Goal: Task Accomplishment & Management: Complete application form

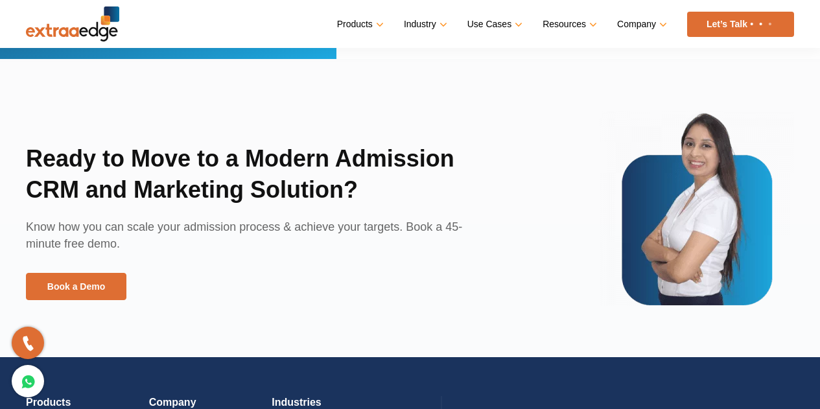
scroll to position [2868, 0]
drag, startPoint x: 807, startPoint y: 329, endPoint x: 824, endPoint y: 337, distance: 19.2
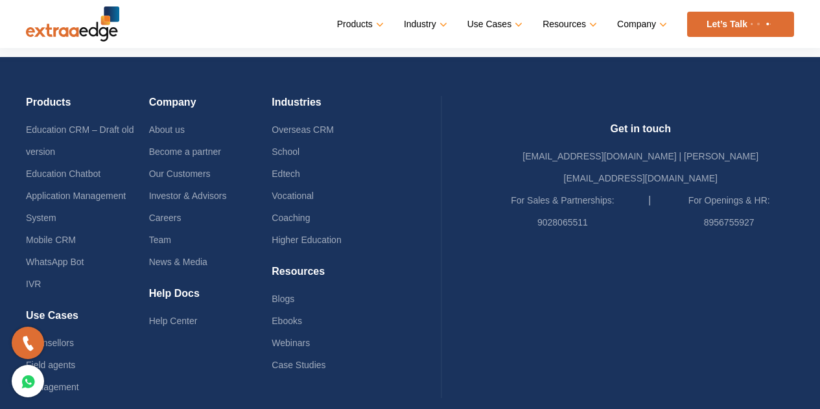
scroll to position [3167, 0]
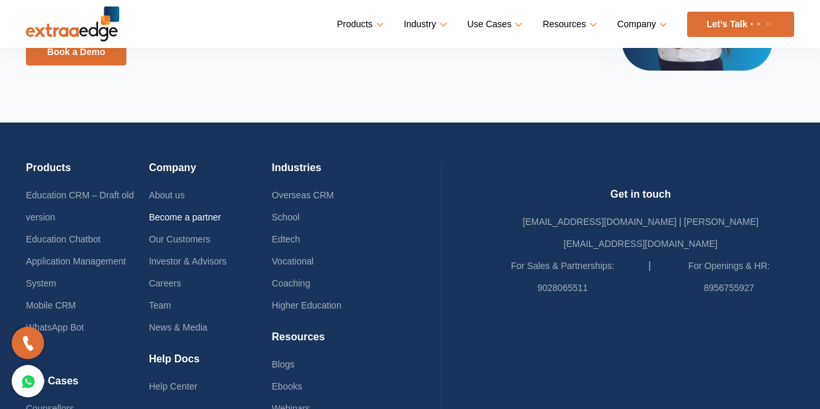
click at [176, 217] on link "Become a partner" at bounding box center [185, 217] width 72 height 10
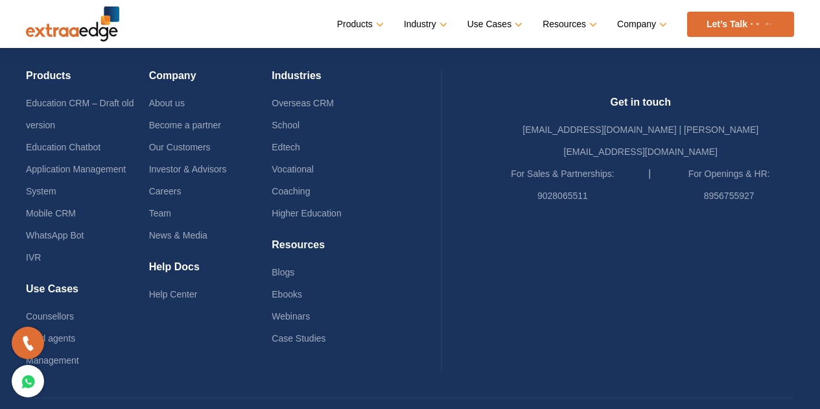
scroll to position [3272, 0]
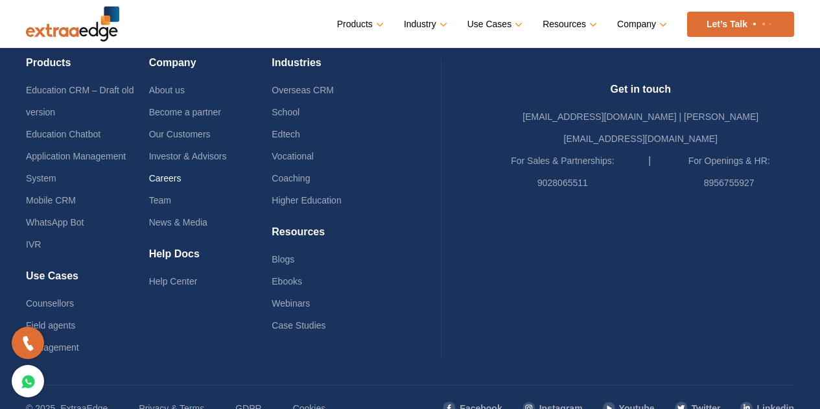
click at [177, 181] on link "Careers" at bounding box center [165, 178] width 32 height 10
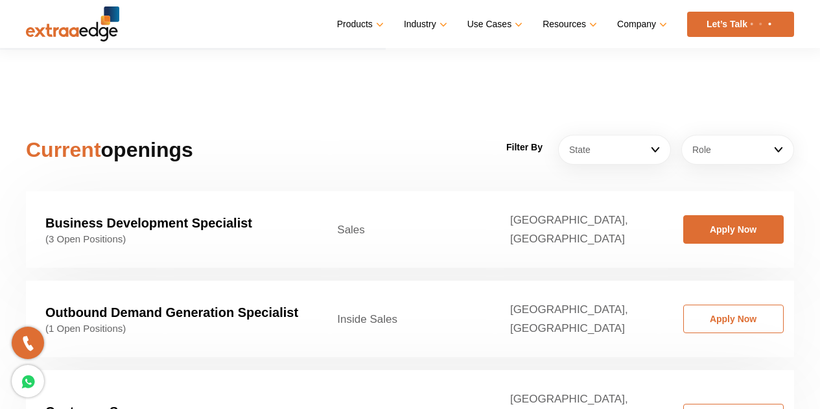
scroll to position [1923, 0]
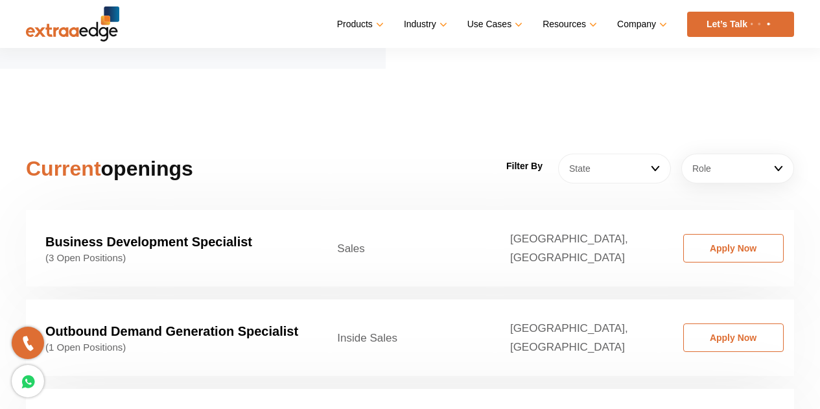
click at [603, 154] on link "State" at bounding box center [614, 169] width 113 height 30
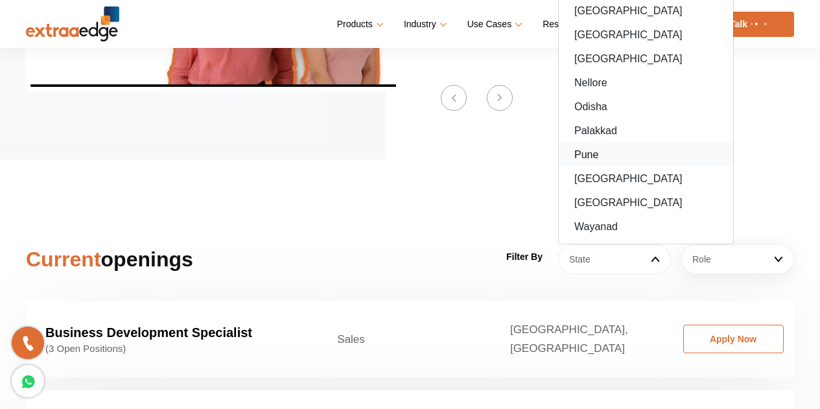
scroll to position [1832, 0]
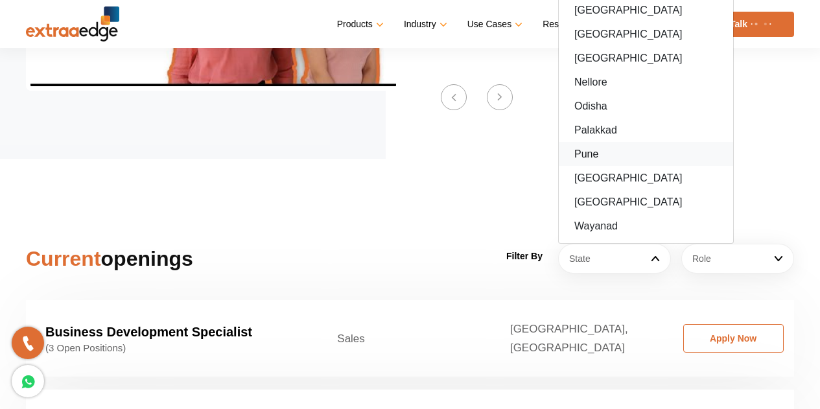
click at [596, 142] on link "Pune" at bounding box center [646, 154] width 174 height 24
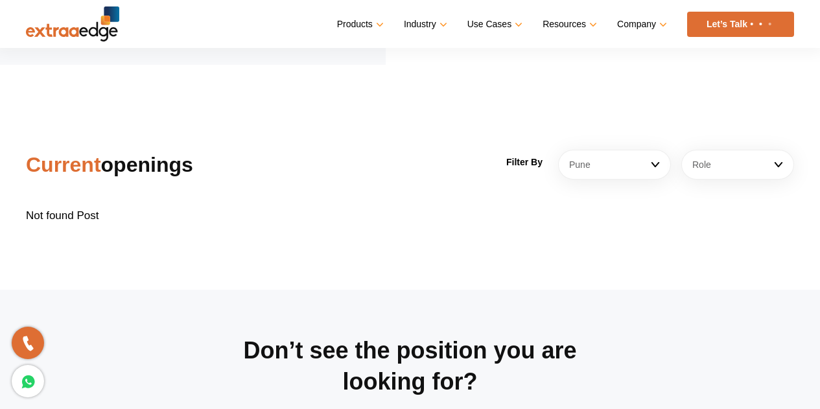
scroll to position [1927, 0]
click at [636, 154] on link "Pune" at bounding box center [614, 164] width 113 height 30
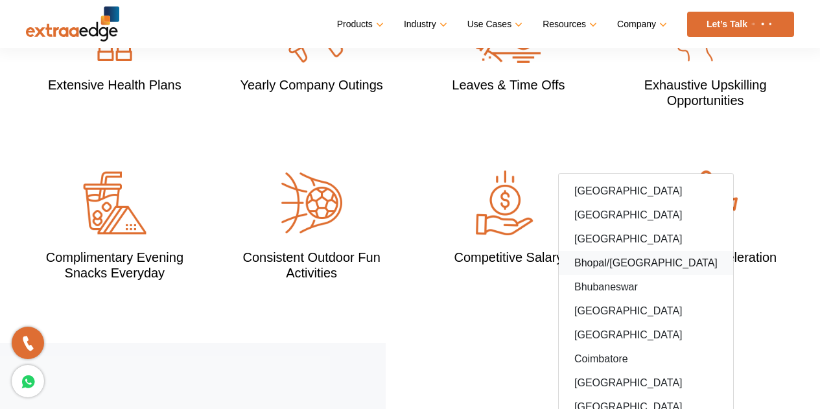
scroll to position [1291, 0]
click at [492, 317] on div "Extensive Health Plans Yearly Company Outings Leaves & Time Offs Exhaustive Ups…" at bounding box center [410, 171] width 788 height 345
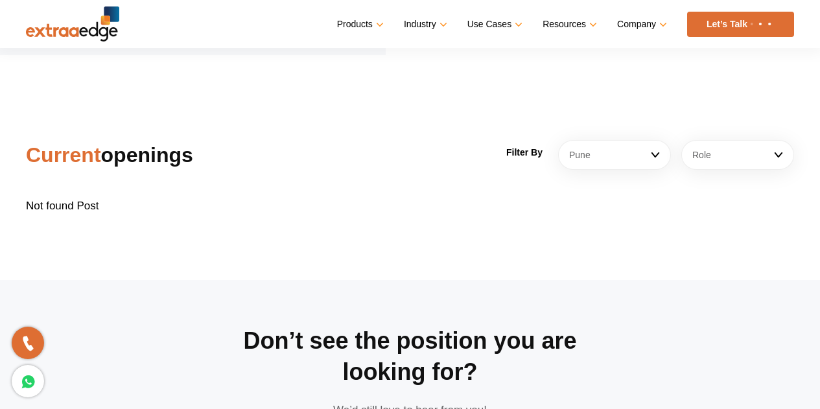
scroll to position [1937, 0]
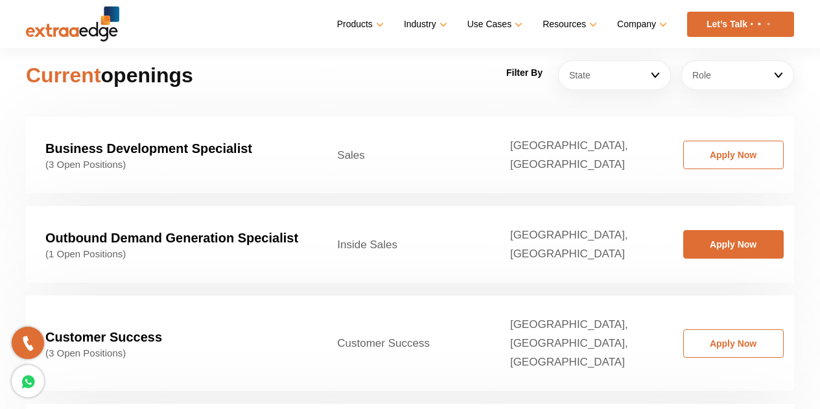
scroll to position [2019, 0]
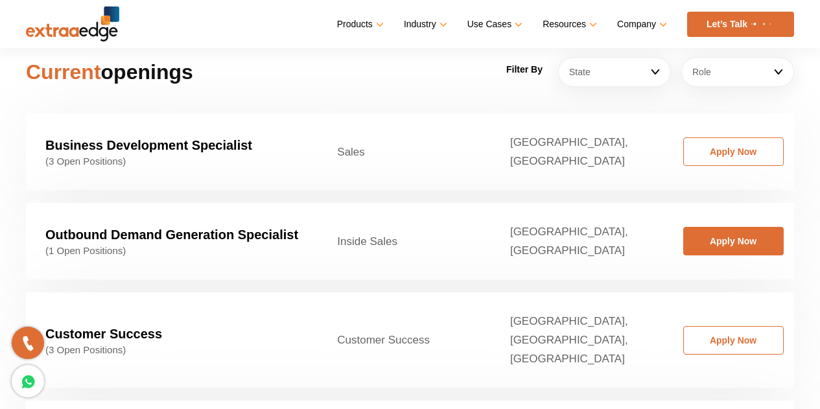
click at [731, 227] on link "Apply Now" at bounding box center [733, 241] width 101 height 29
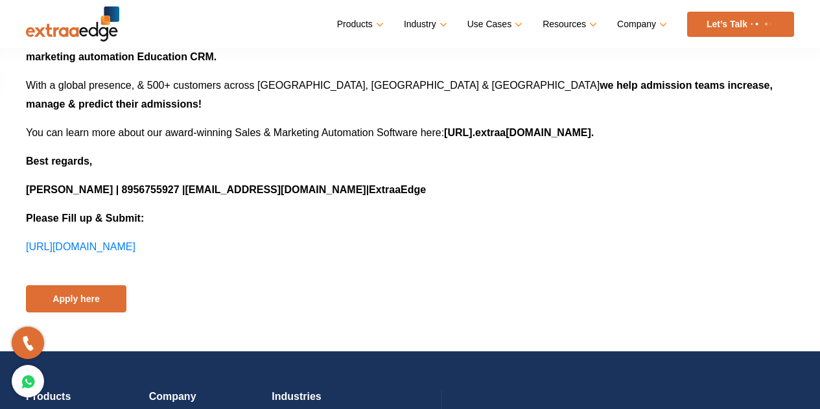
scroll to position [822, 0]
